Goal: Find specific page/section: Find specific page/section

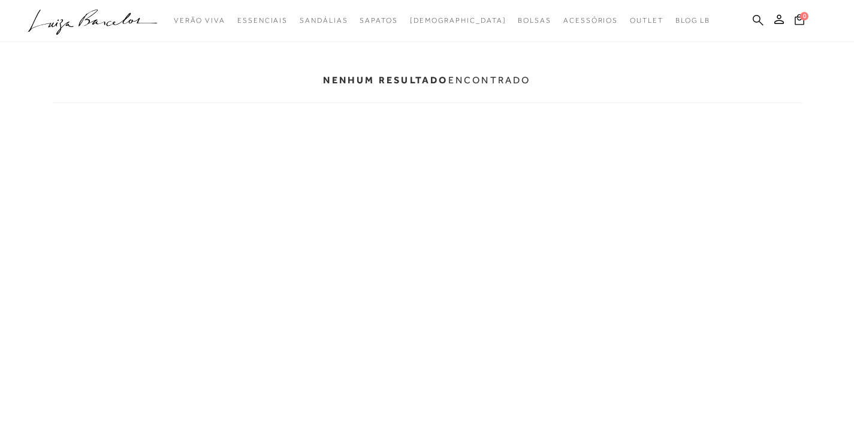
click at [758, 17] on icon at bounding box center [758, 19] width 11 height 11
click at [758, 16] on icon at bounding box center [758, 19] width 11 height 11
click at [757, 20] on icon at bounding box center [758, 19] width 11 height 11
click at [754, 20] on icon at bounding box center [758, 19] width 11 height 11
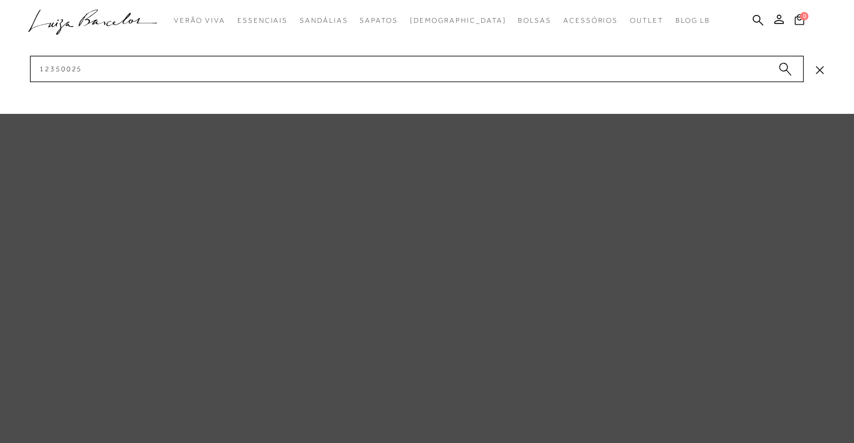
click at [826, 69] on div at bounding box center [427, 57] width 854 height 114
click at [82, 69] on input "12350025" at bounding box center [417, 69] width 774 height 26
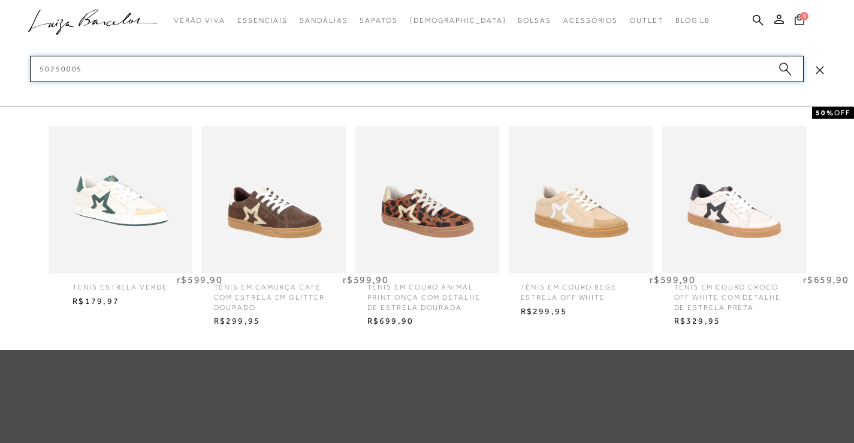
type input "50250005"
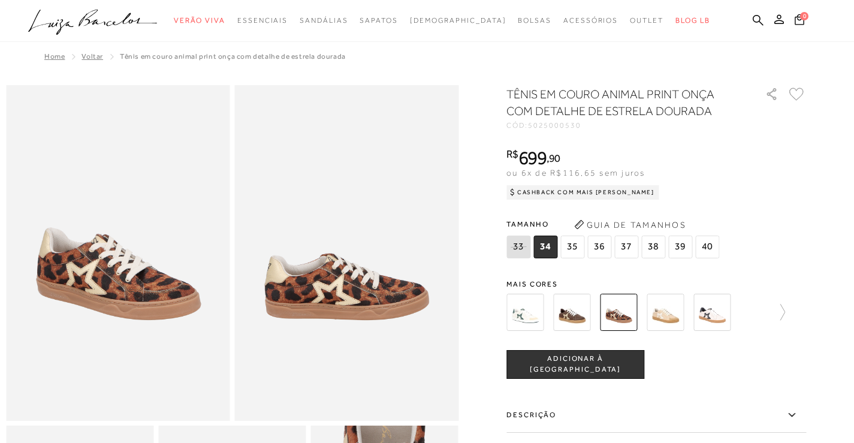
click at [752, 17] on ul ".a{fill-rule:evenodd;} Verão Viva Em alta Favoritos das Influenciadoras Apostas…" at bounding box center [418, 21] width 780 height 22
click at [759, 19] on icon at bounding box center [758, 19] width 11 height 11
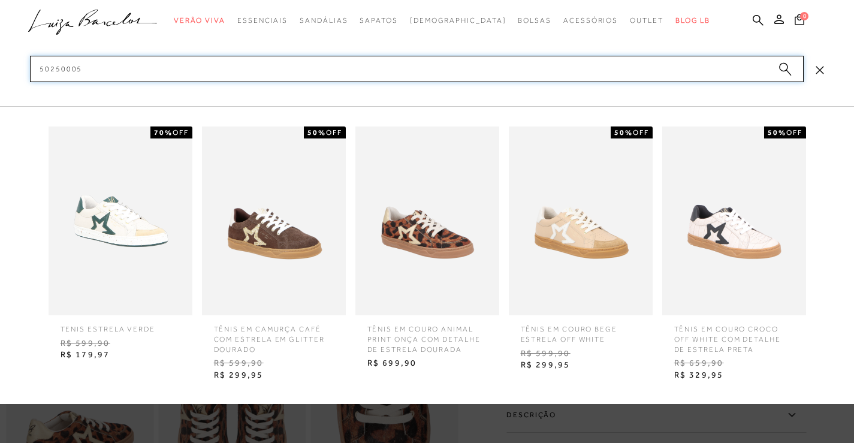
scroll to position [60, 0]
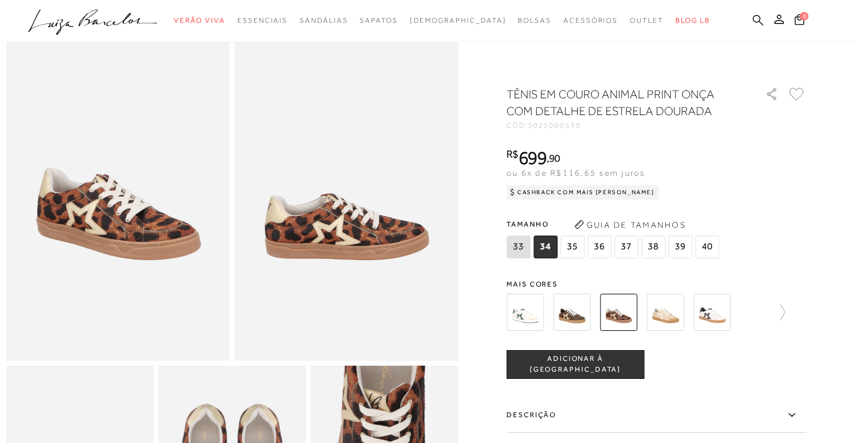
click at [758, 17] on icon at bounding box center [758, 19] width 11 height 11
click at [763, 17] on icon at bounding box center [758, 19] width 11 height 11
click at [756, 20] on icon at bounding box center [758, 19] width 11 height 11
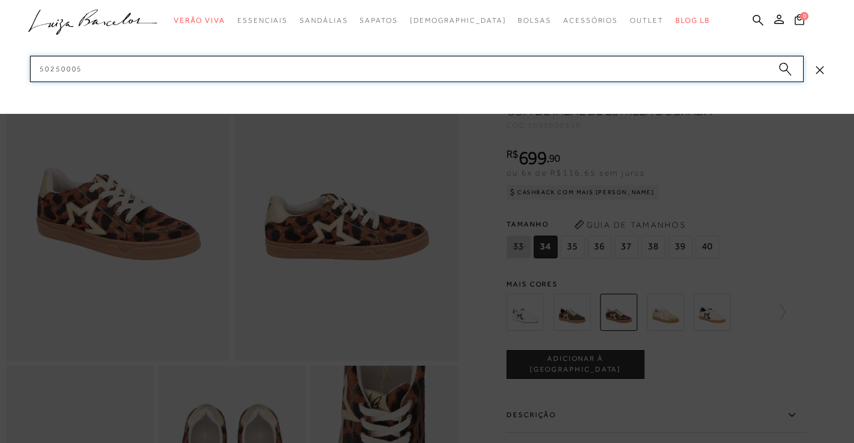
click at [638, 73] on input "50250005" at bounding box center [417, 69] width 774 height 26
click at [637, 73] on input "50250005" at bounding box center [417, 69] width 774 height 26
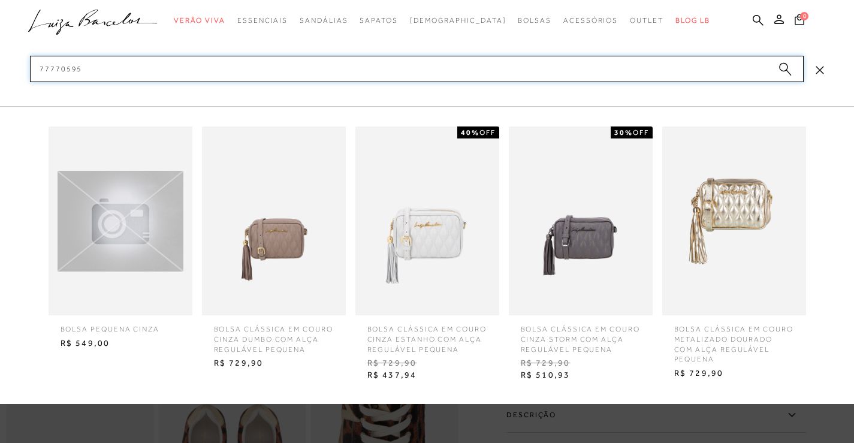
type input "77770595"
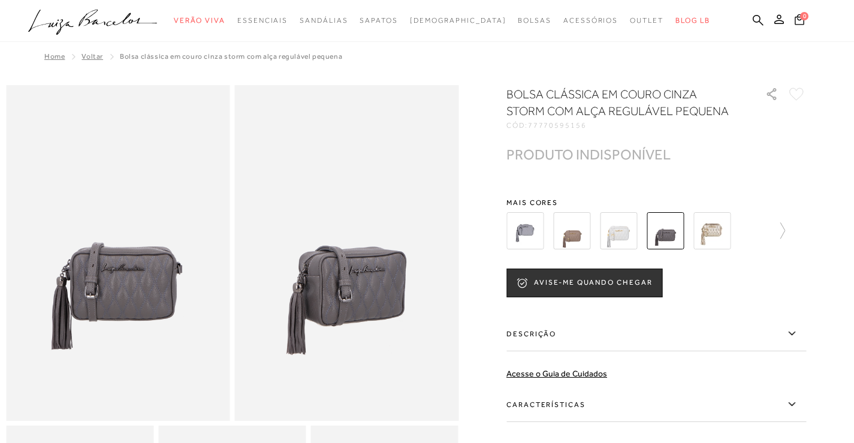
click at [752, 20] on ul ".a{fill-rule:evenodd;} Verão Viva Em alta Favoritos das Influenciadoras Apostas…" at bounding box center [418, 21] width 780 height 22
click at [754, 18] on icon at bounding box center [758, 19] width 11 height 11
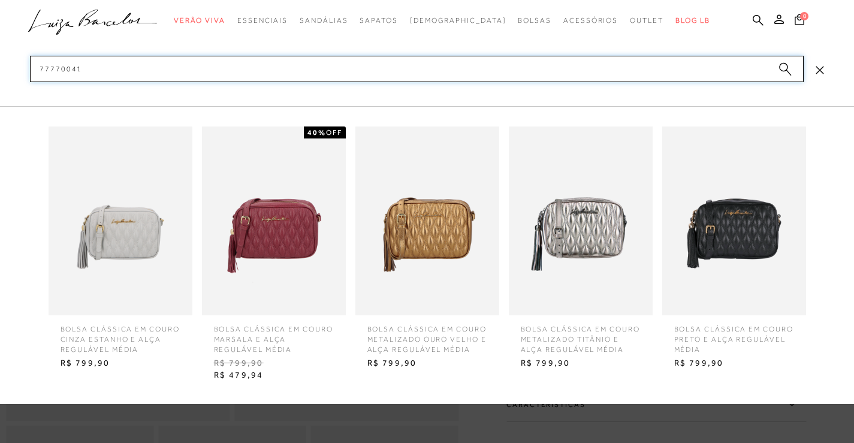
type input "77770041"
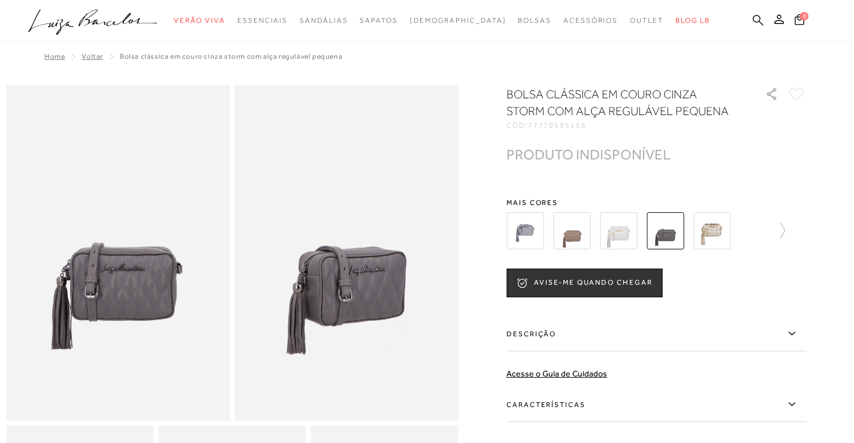
click at [755, 16] on icon at bounding box center [758, 19] width 11 height 11
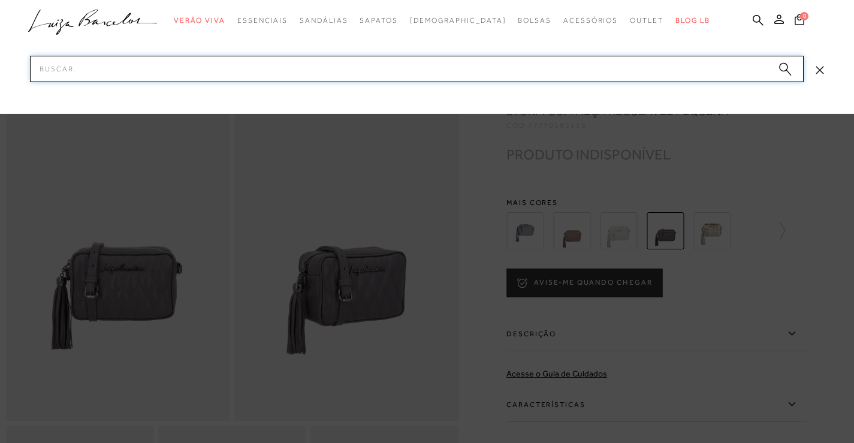
click at [691, 67] on input "Pesquisar" at bounding box center [417, 69] width 774 height 26
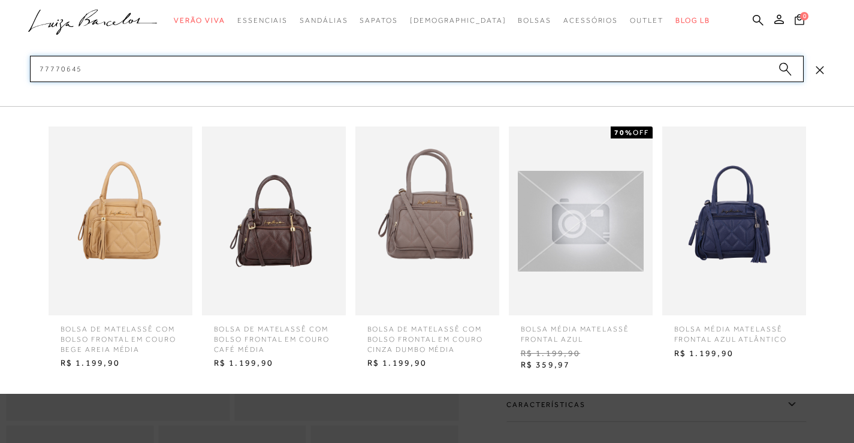
type input "77770645"
